Goal: Task Accomplishment & Management: Use online tool/utility

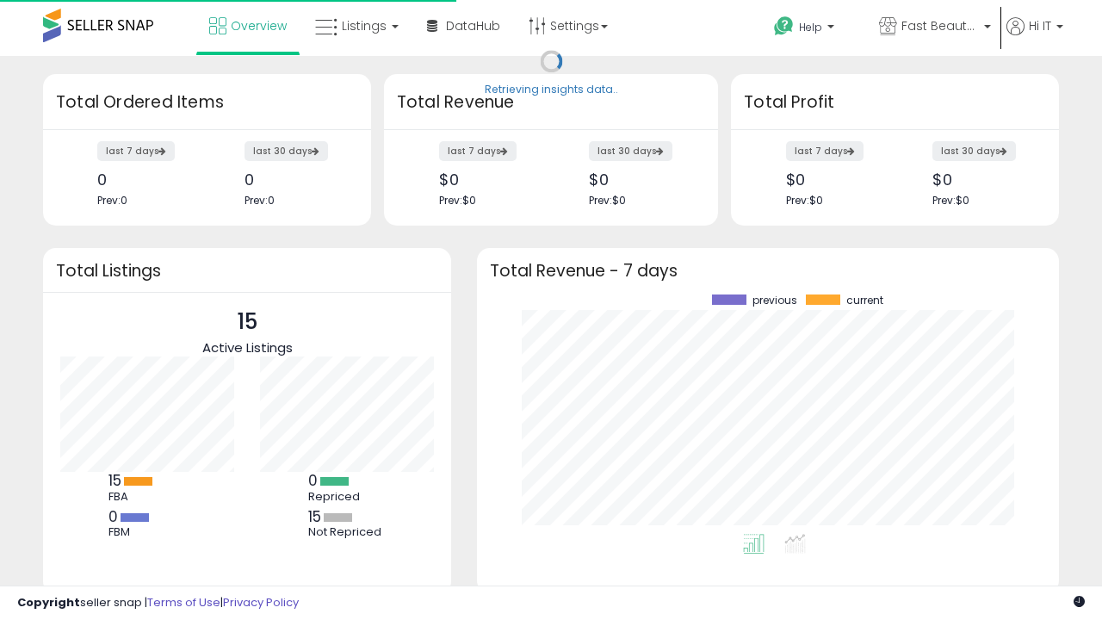
scroll to position [239, 548]
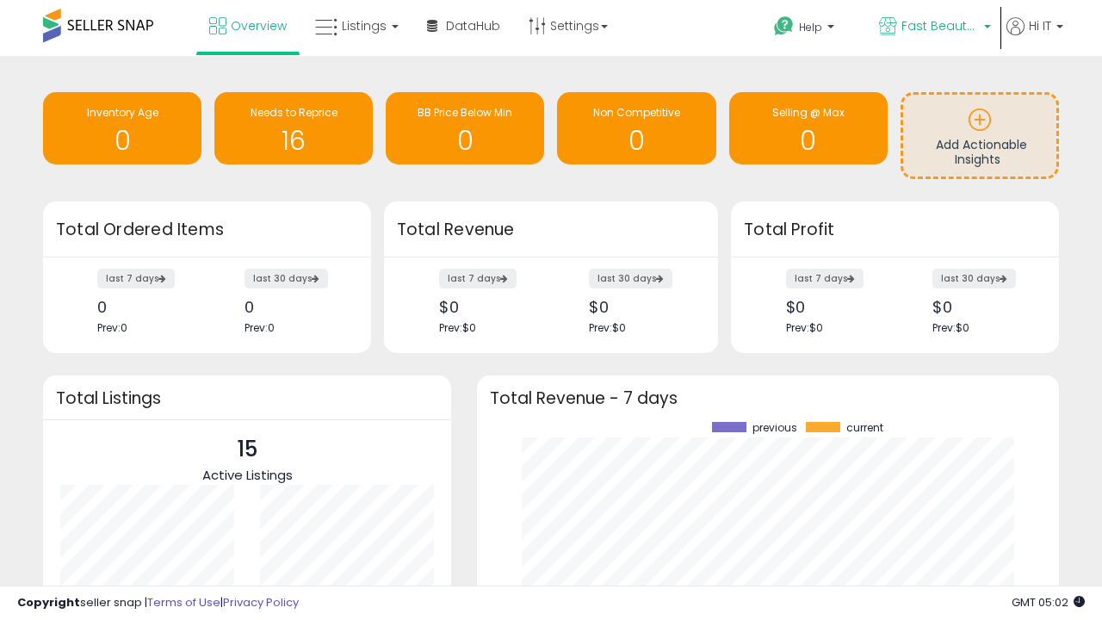
click at [933, 28] on span "Fast Beauty ([GEOGRAPHIC_DATA])" at bounding box center [940, 25] width 77 height 17
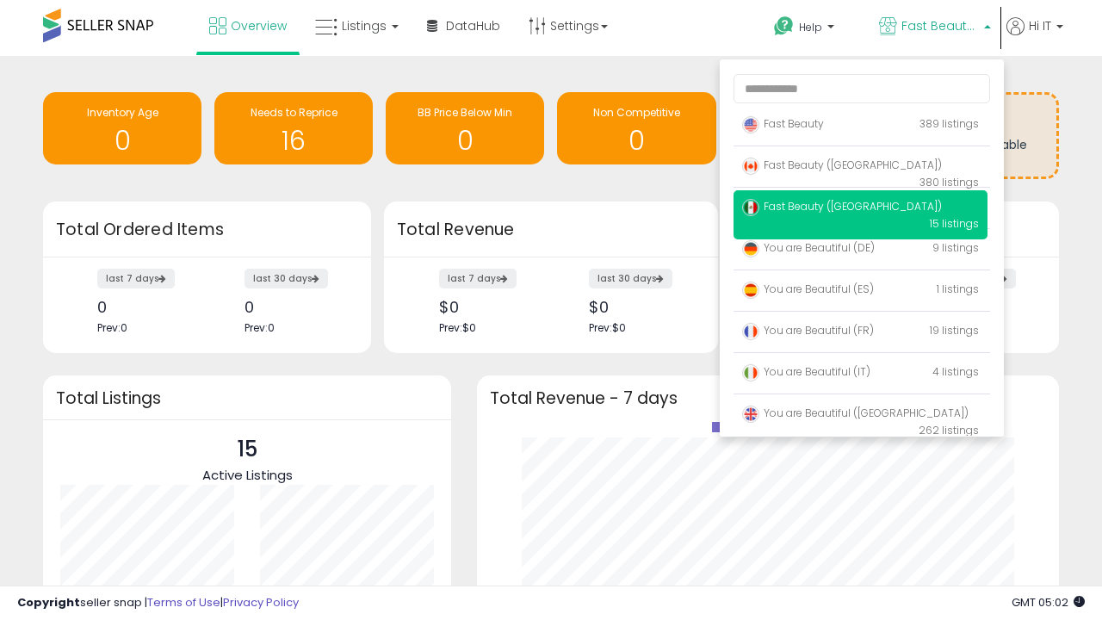
click at [860, 127] on p "Fast Beauty 389 listings" at bounding box center [861, 125] width 254 height 34
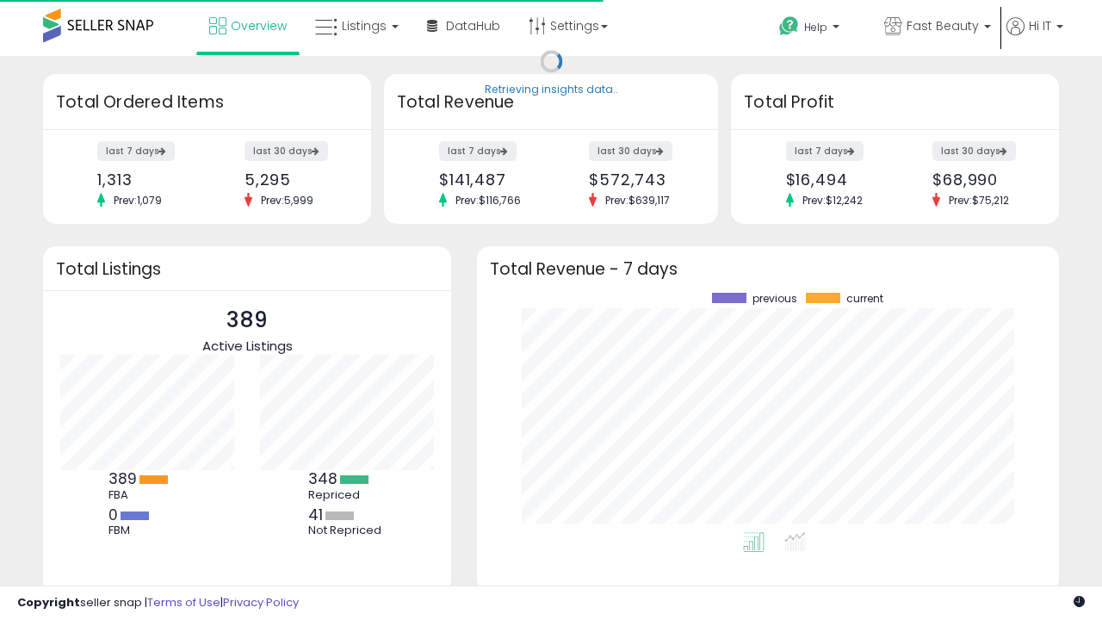
scroll to position [239, 548]
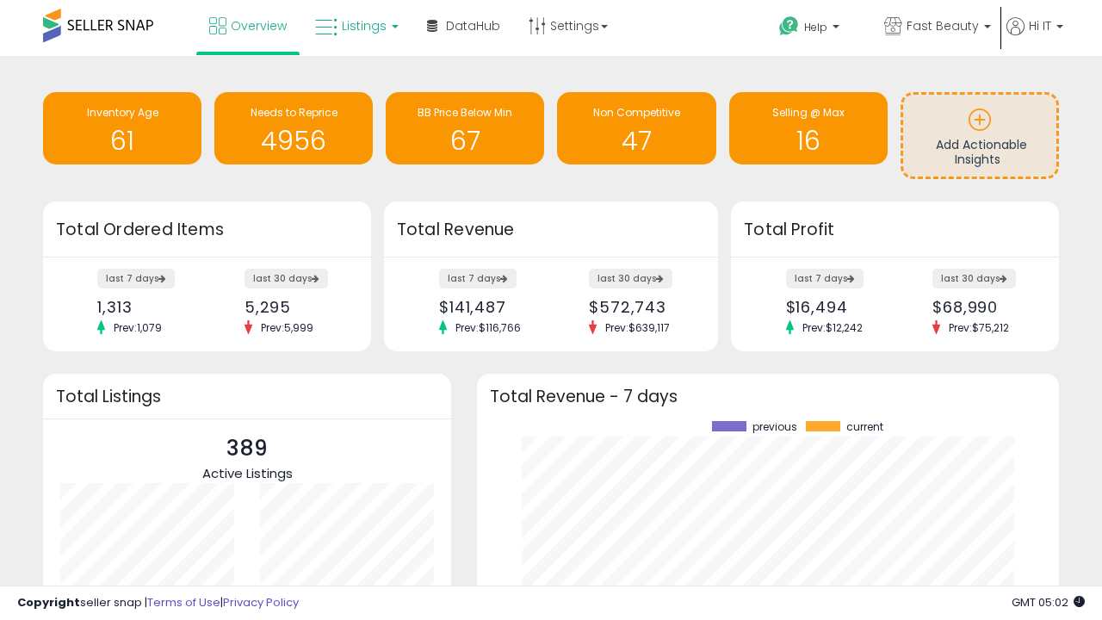
click at [355, 26] on span "Listings" at bounding box center [364, 25] width 45 height 17
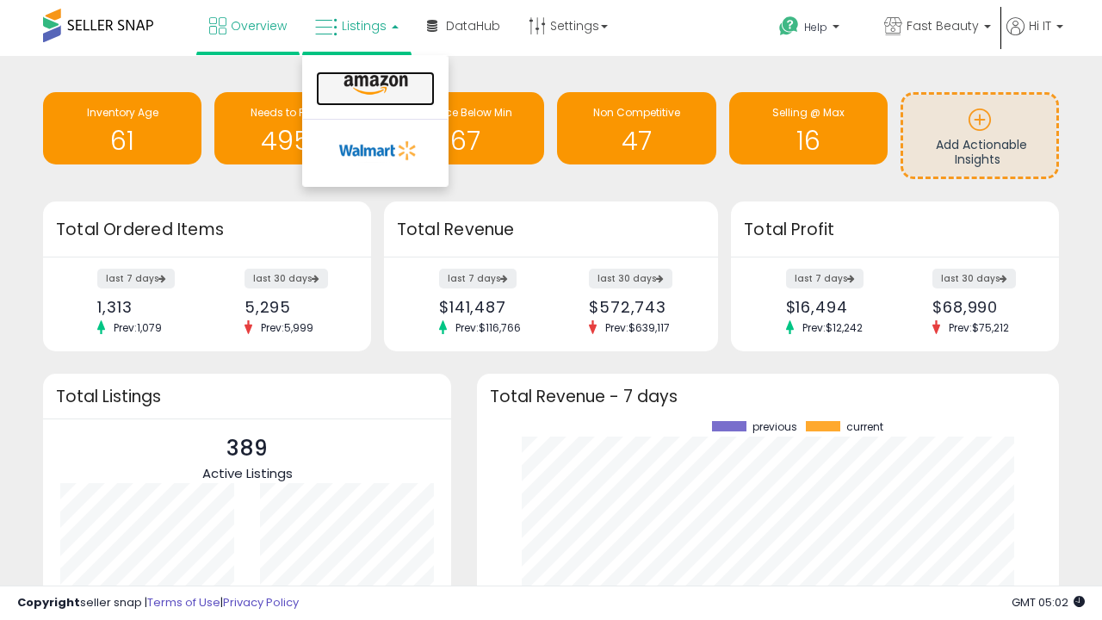
click at [374, 85] on icon at bounding box center [375, 85] width 75 height 22
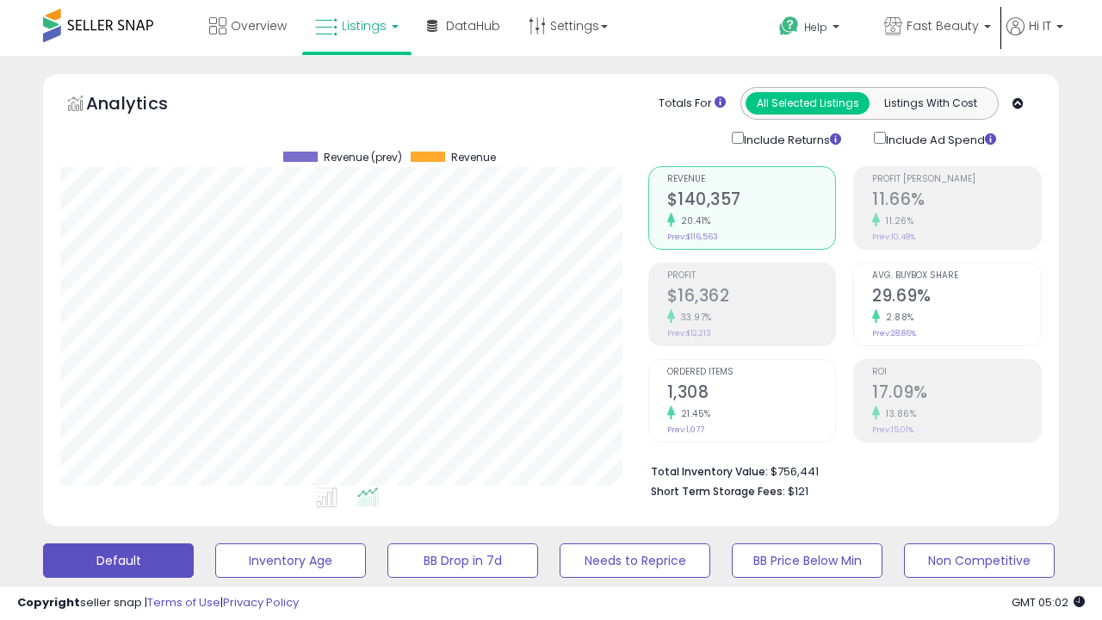
scroll to position [334, 0]
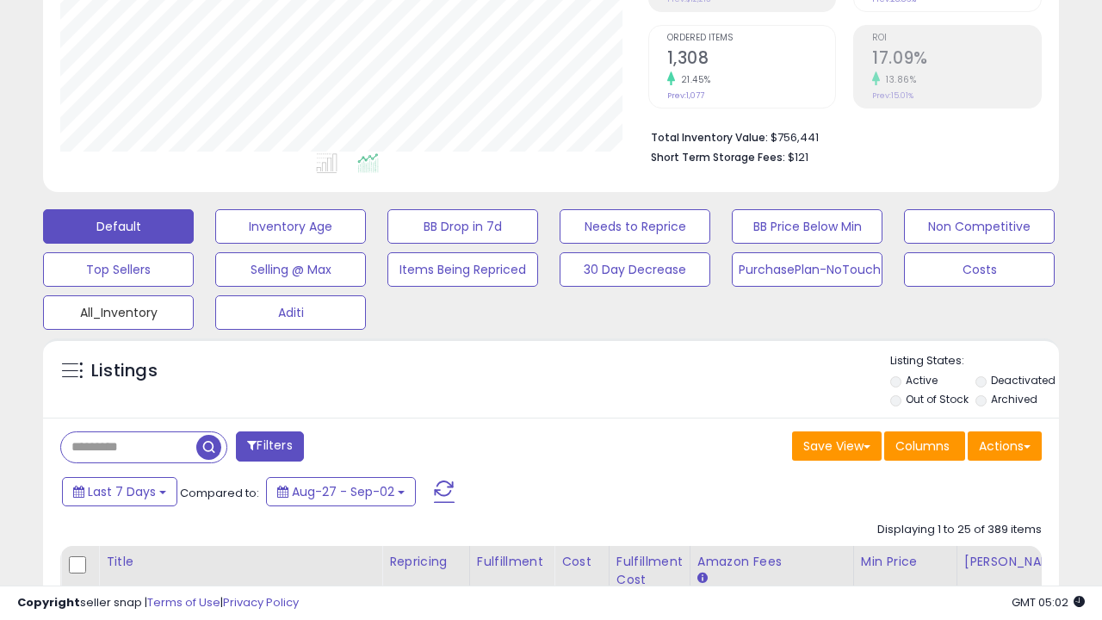
click at [118, 309] on button "All_Inventory" at bounding box center [118, 312] width 151 height 34
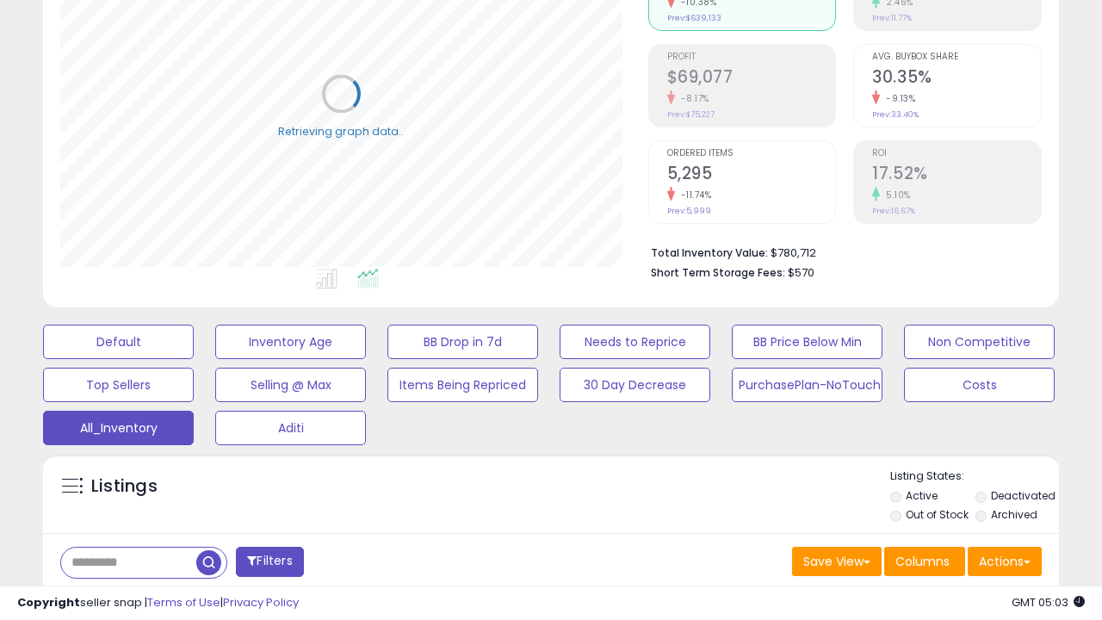
scroll to position [514, 0]
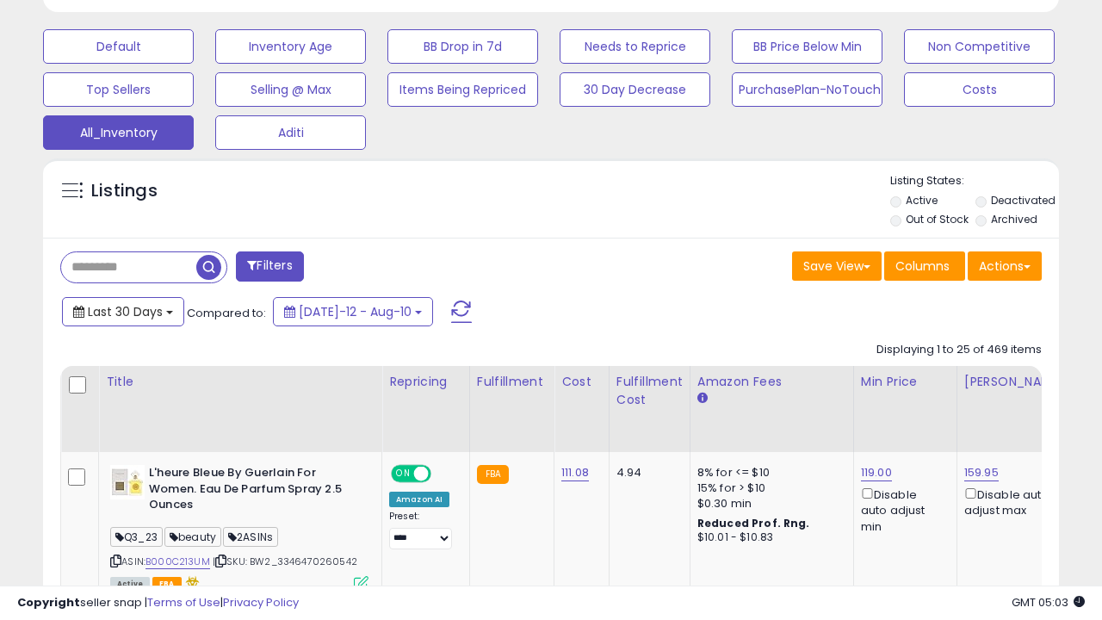
click at [122, 310] on span "Last 30 Days" at bounding box center [125, 311] width 75 height 17
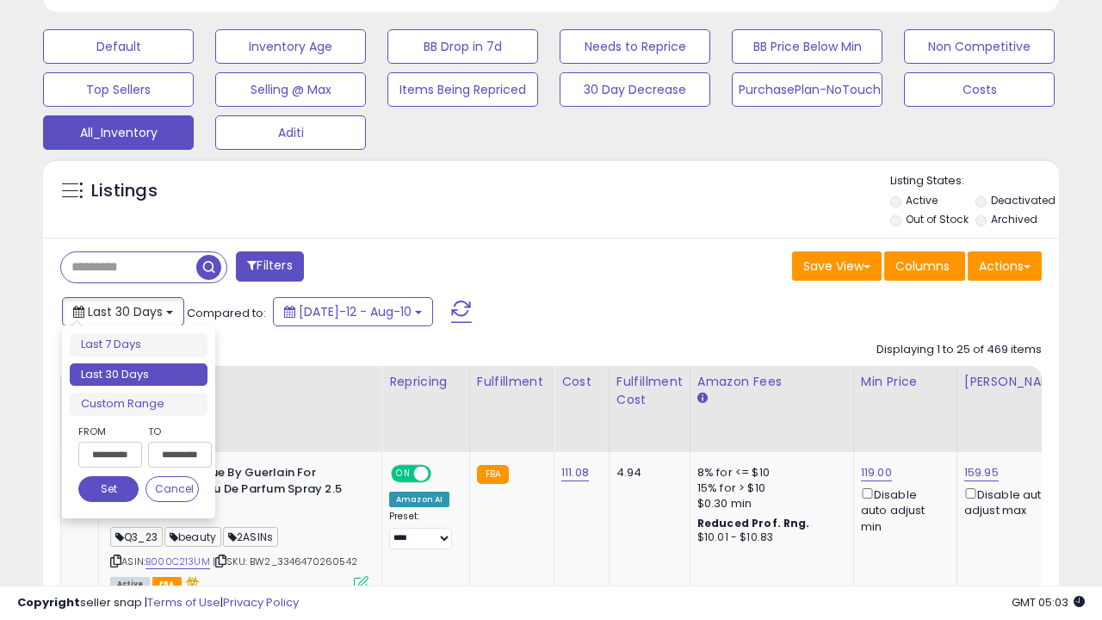
scroll to position [353, 587]
click at [139, 375] on li "Last 30 Days" at bounding box center [139, 374] width 138 height 23
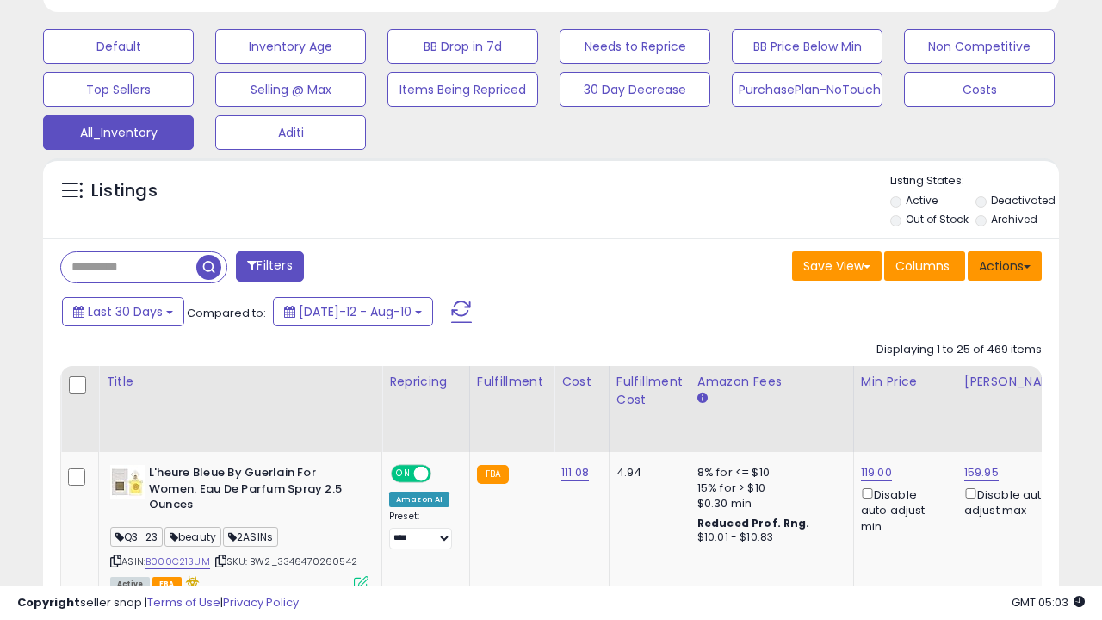
click at [1005, 264] on button "Actions" at bounding box center [1005, 265] width 74 height 29
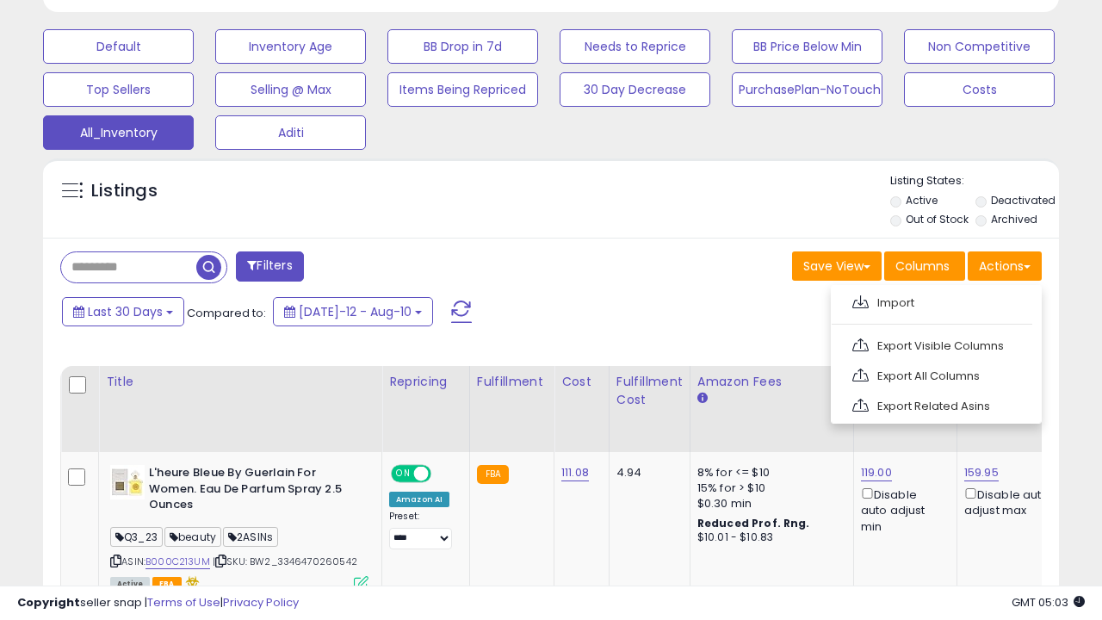
click at [934, 374] on link "Export All Columns" at bounding box center [934, 376] width 189 height 27
